Goal: Check status

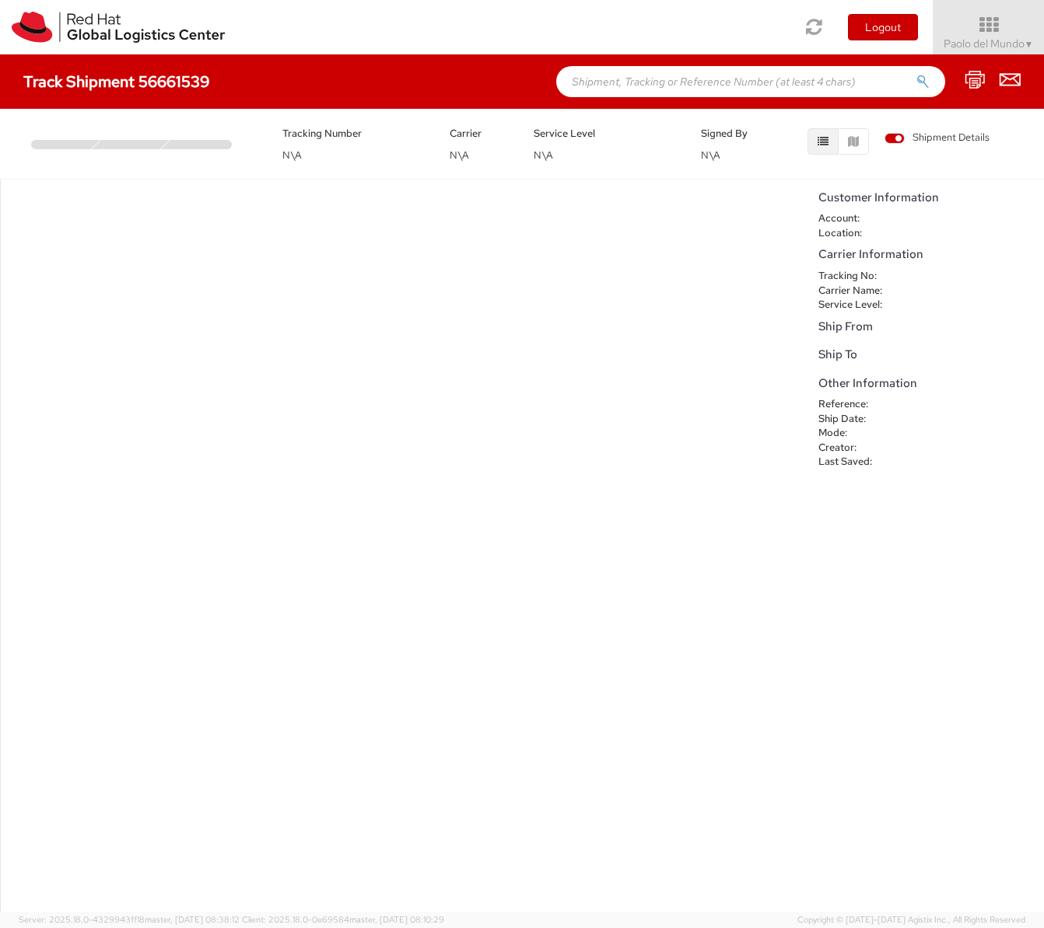
click at [273, 374] on div "No data to show" at bounding box center [405, 546] width 810 height 733
drag, startPoint x: 216, startPoint y: 82, endPoint x: 161, endPoint y: 88, distance: 55.6
click at [157, 89] on div "Track Shipment 56661539" at bounding box center [124, 81] width 202 height 17
click at [193, 85] on h4 "Track Shipment 56661539" at bounding box center [116, 81] width 187 height 17
click at [138, 88] on div "Track Shipment 56661539" at bounding box center [522, 81] width 1044 height 54
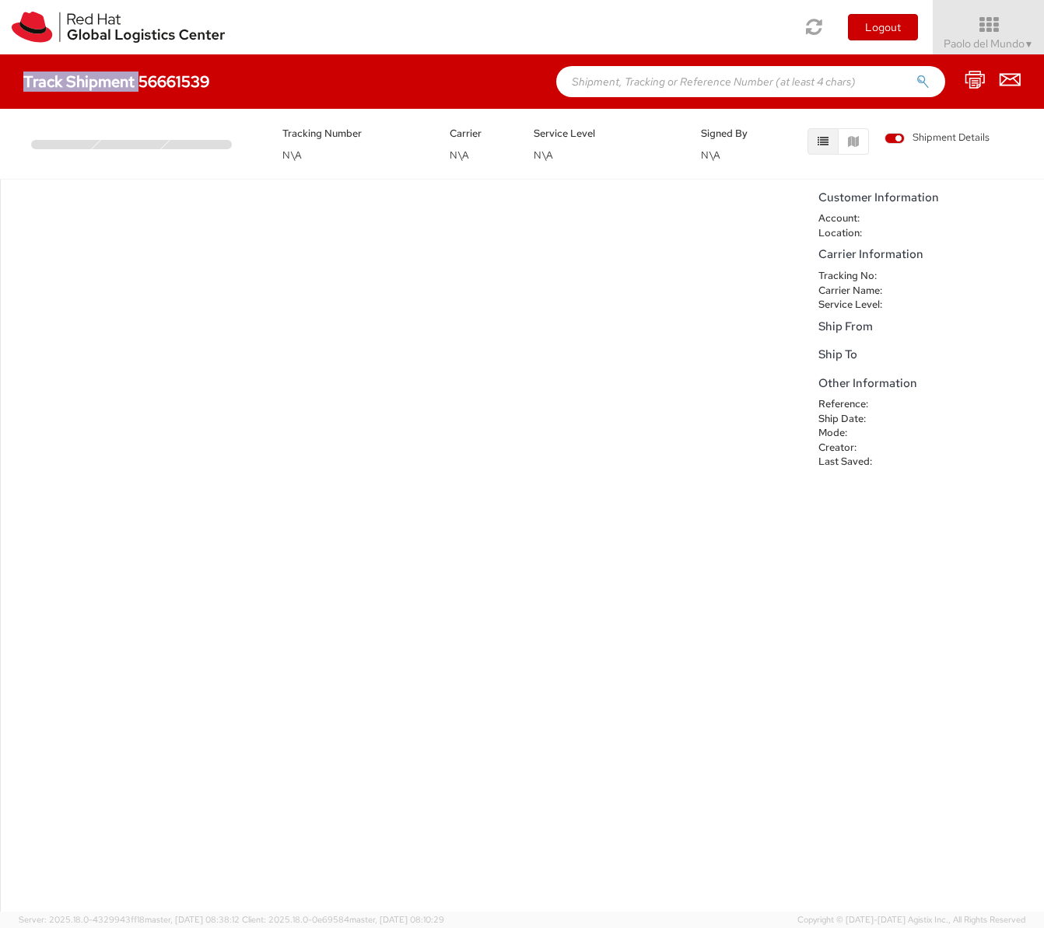
click at [142, 83] on h4 "Track Shipment 56661539" at bounding box center [116, 81] width 187 height 17
drag, startPoint x: 139, startPoint y: 82, endPoint x: 206, endPoint y: 84, distance: 66.9
click at [206, 84] on h4 "Track Shipment 56661539" at bounding box center [116, 81] width 187 height 17
copy h4 "56661539"
